Goal: Information Seeking & Learning: Learn about a topic

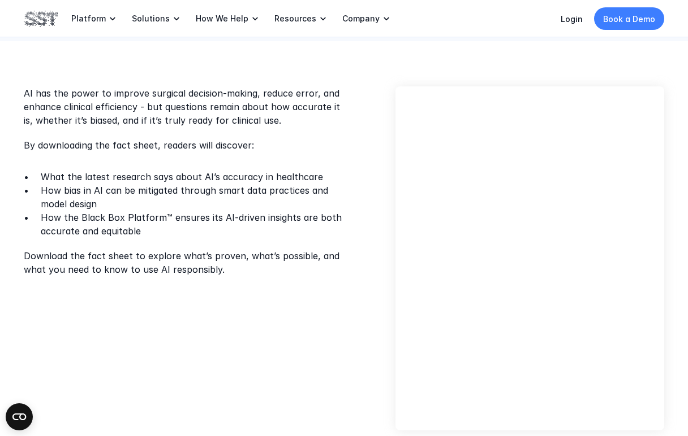
scroll to position [277, 0]
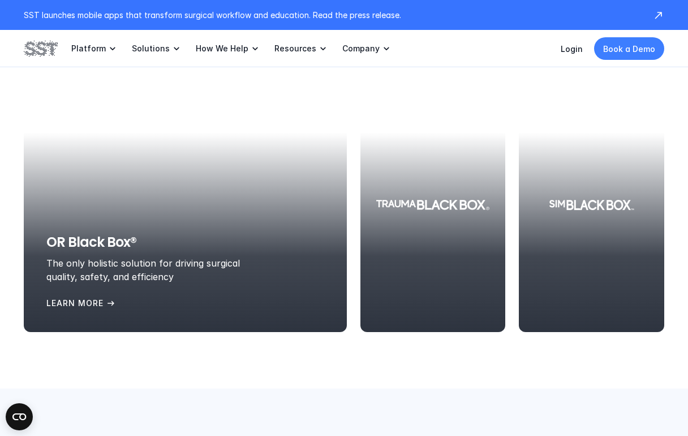
scroll to position [1491, 0]
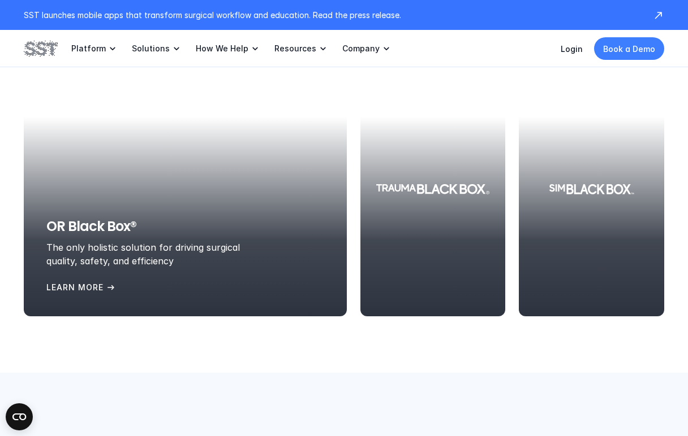
click at [188, 177] on div at bounding box center [185, 189] width 323 height 254
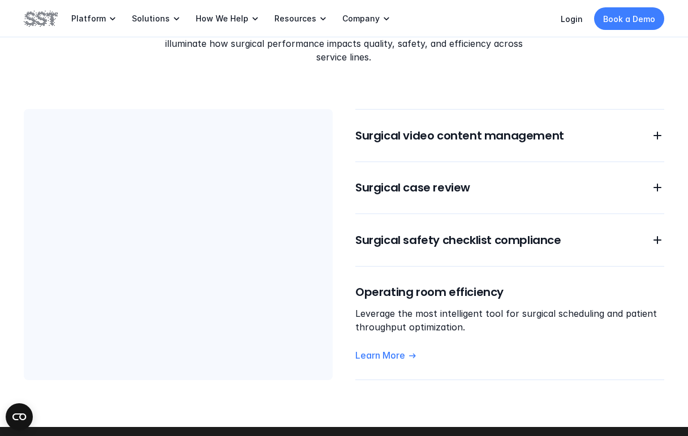
scroll to position [947, 0]
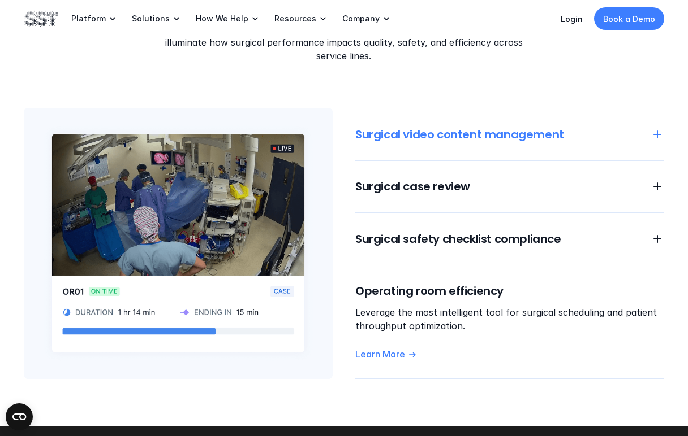
drag, startPoint x: 652, startPoint y: 133, endPoint x: 663, endPoint y: 133, distance: 10.2
click at [652, 133] on icon at bounding box center [657, 135] width 14 height 14
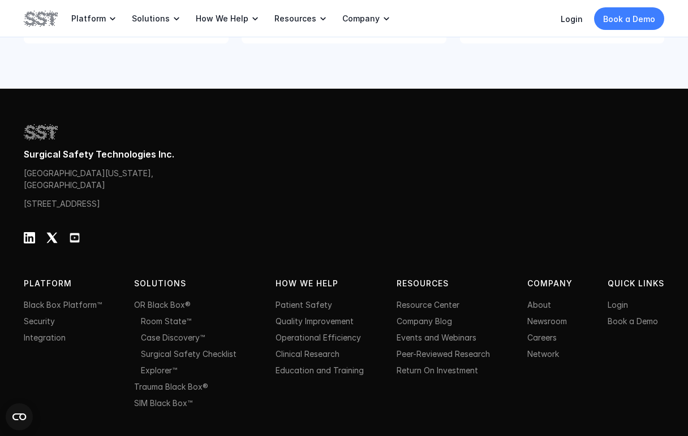
scroll to position [2463, 0]
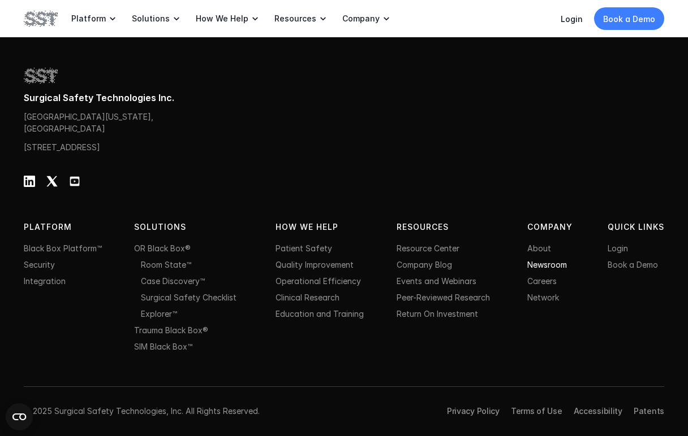
click at [544, 263] on link "Newsroom" at bounding box center [547, 265] width 40 height 10
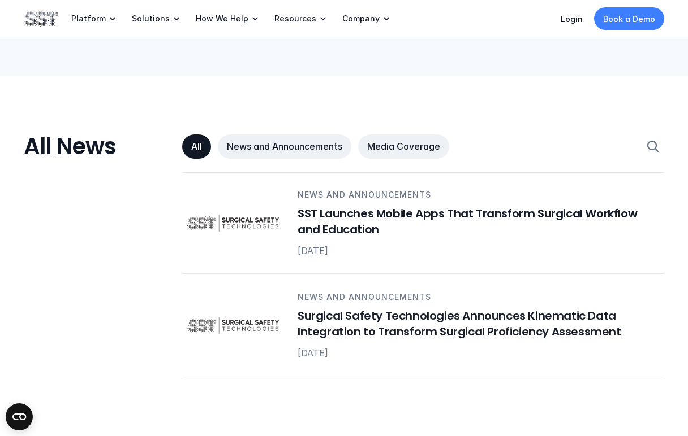
scroll to position [561, 0]
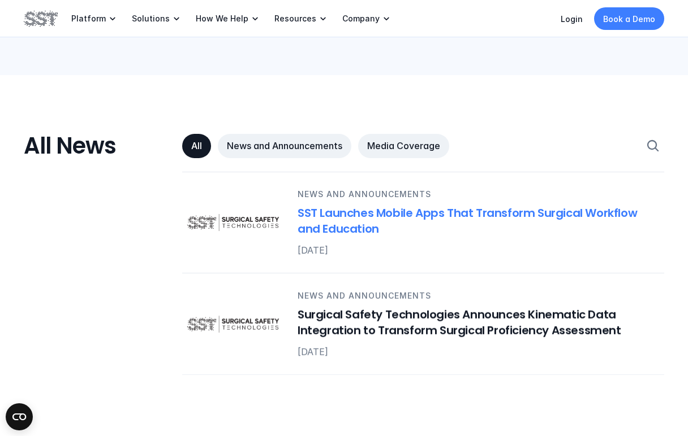
click at [388, 224] on h6 "SST Launches Mobile Apps That Transform Surgical Workflow and Education" at bounding box center [473, 221] width 353 height 32
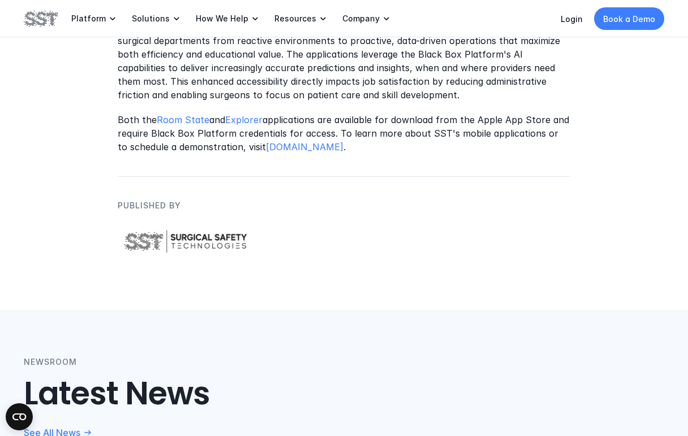
scroll to position [1182, 0]
